Goal: Information Seeking & Learning: Check status

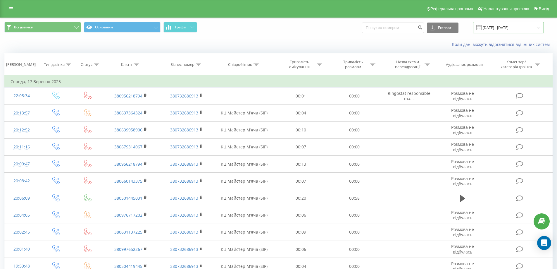
click at [524, 26] on input "17.08.2025 - 17.09.2025" at bounding box center [508, 27] width 71 height 11
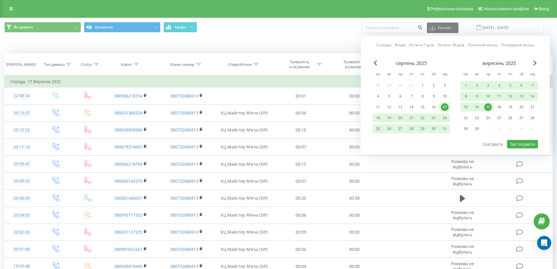
click at [486, 49] on div "Сьогодні Вчора Останні 7 днів Останні 30 днів Поточний місяць Попередній місяць…" at bounding box center [455, 95] width 189 height 118
click at [486, 45] on link "Поточний місяць" at bounding box center [483, 45] width 30 height 6
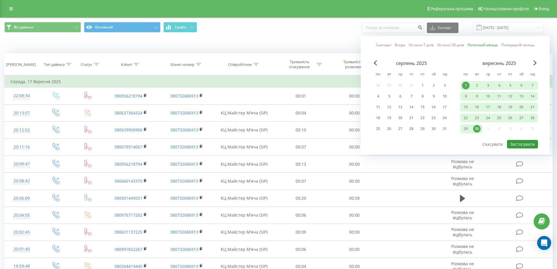
click at [527, 143] on button "Застосувати" at bounding box center [522, 144] width 31 height 8
type input "[DATE] - [DATE]"
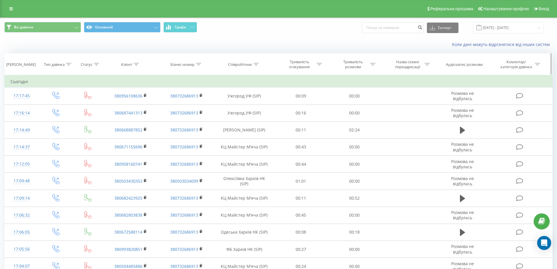
click at [199, 62] on div at bounding box center [198, 64] width 5 height 5
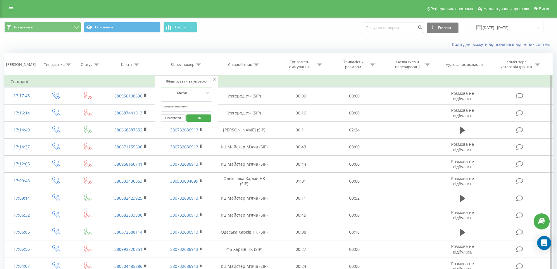
click at [202, 103] on input "text" at bounding box center [187, 106] width 52 height 10
type input "0991656156"
click at [200, 116] on span "OK" at bounding box center [199, 117] width 16 height 9
